Goal: Information Seeking & Learning: Learn about a topic

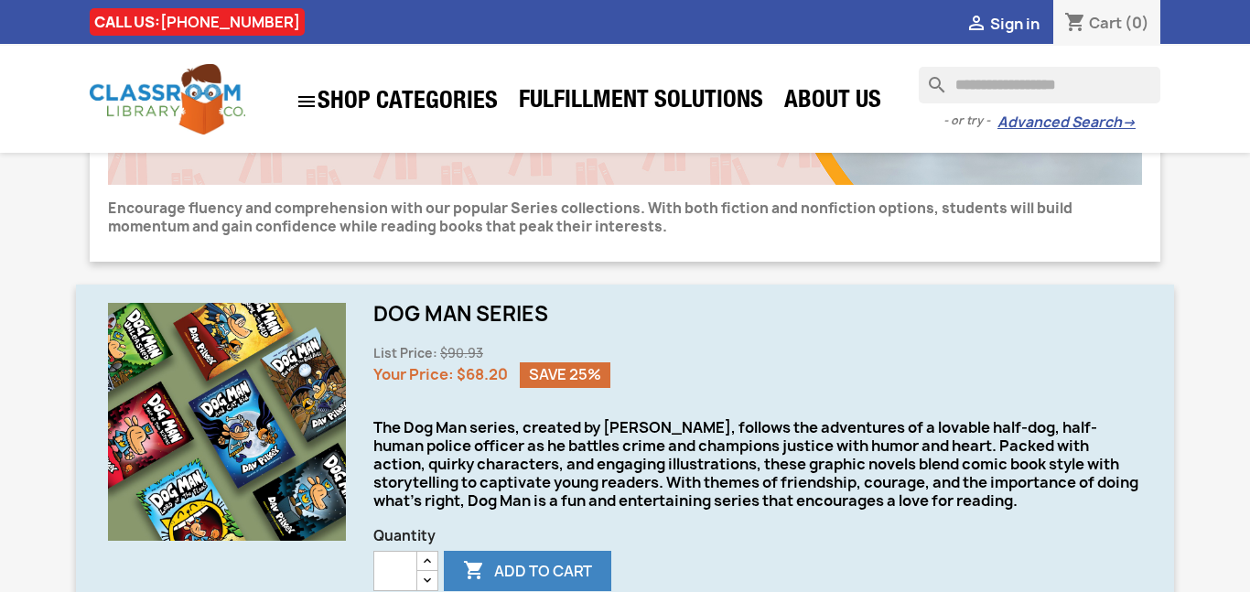
scroll to position [360, 0]
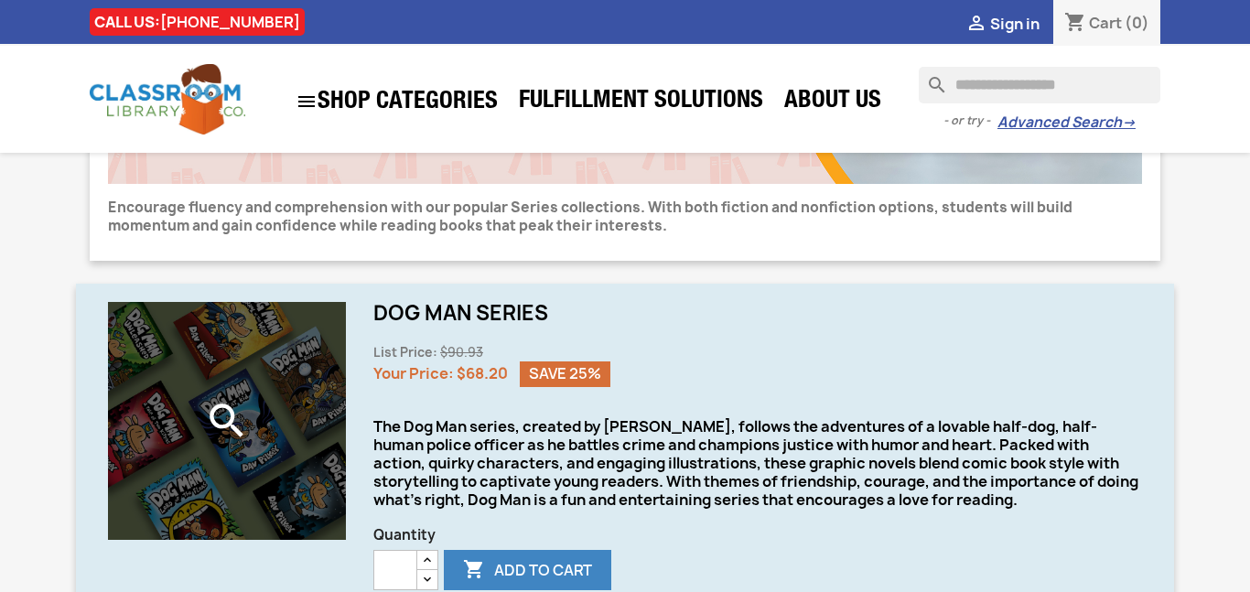
click at [297, 327] on div "search" at bounding box center [227, 421] width 238 height 238
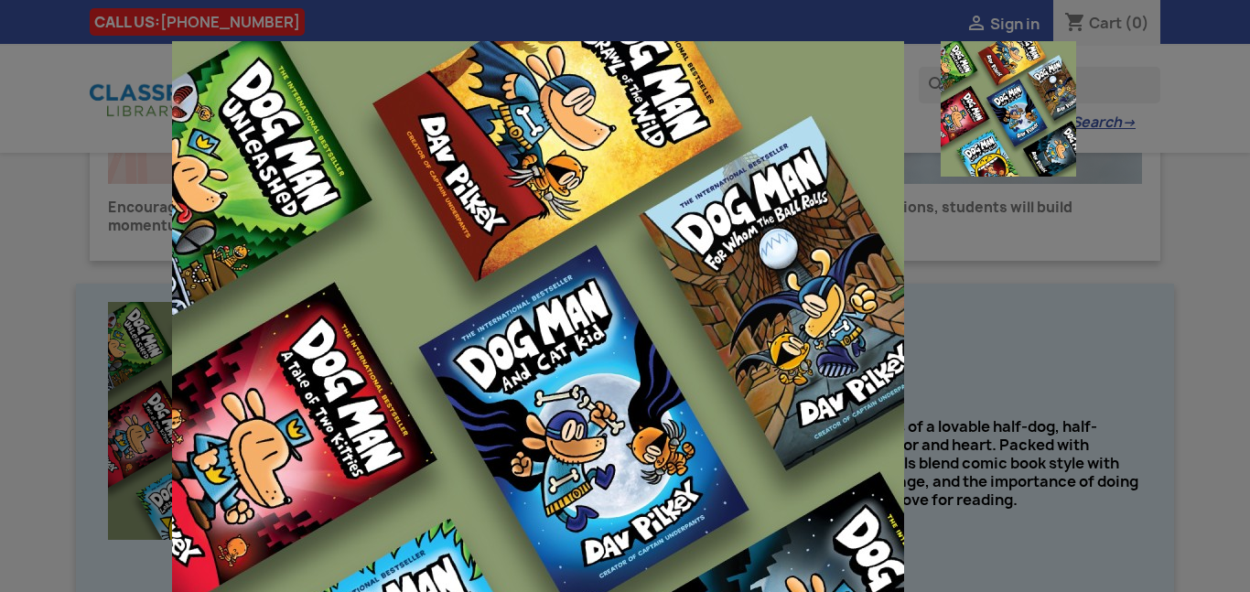
click at [338, 350] on img at bounding box center [538, 407] width 732 height 732
click at [762, 515] on img at bounding box center [538, 407] width 732 height 732
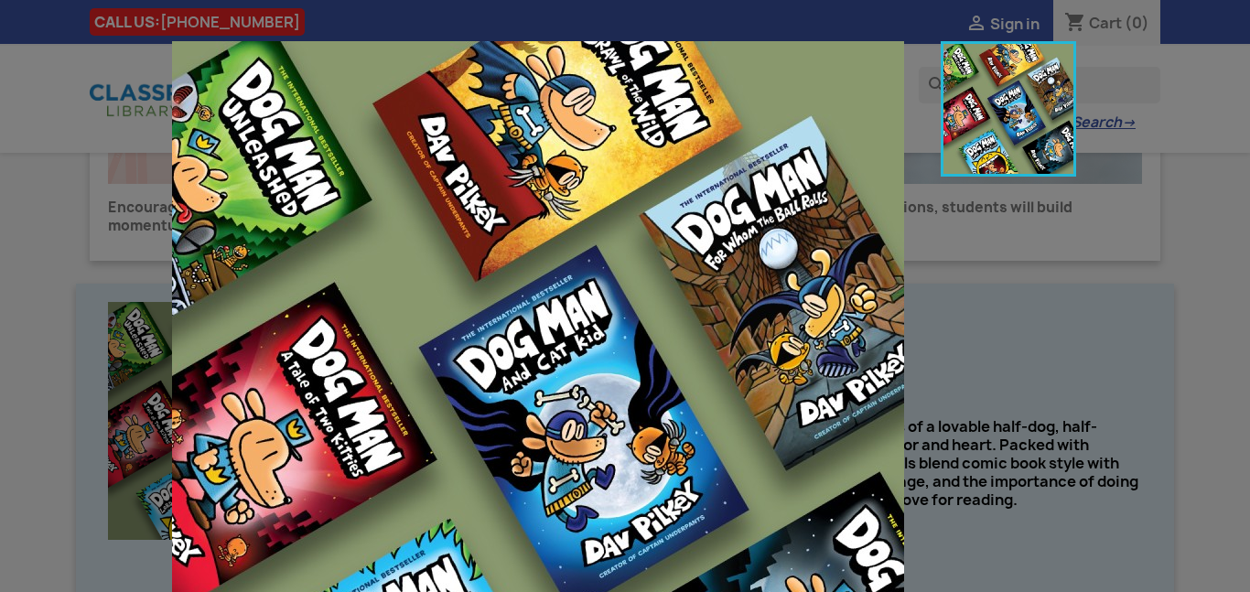
click at [1036, 144] on img at bounding box center [1008, 108] width 135 height 135
click at [746, 138] on img at bounding box center [538, 407] width 732 height 732
